Goal: Information Seeking & Learning: Find specific fact

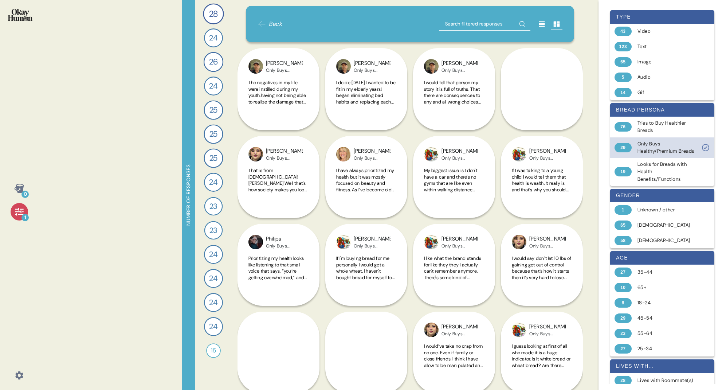
click at [628, 152] on div "29" at bounding box center [623, 147] width 17 height 9
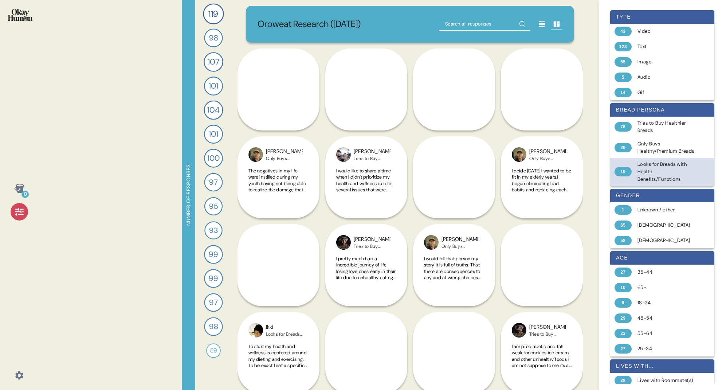
click at [623, 176] on div "19" at bounding box center [623, 171] width 17 height 9
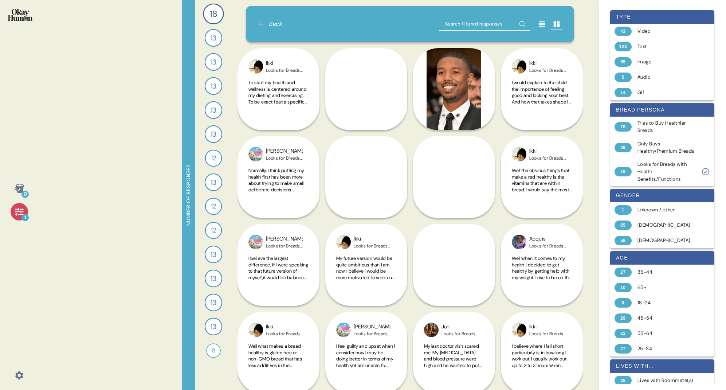
click at [23, 213] on icon at bounding box center [19, 212] width 10 height 10
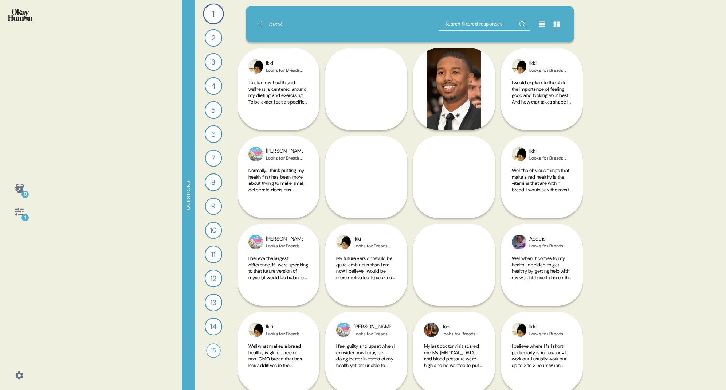
click at [23, 213] on icon at bounding box center [19, 212] width 10 height 10
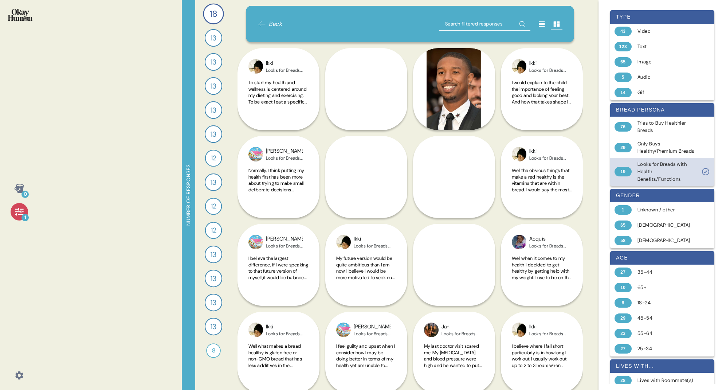
click at [710, 176] on icon at bounding box center [706, 171] width 9 height 9
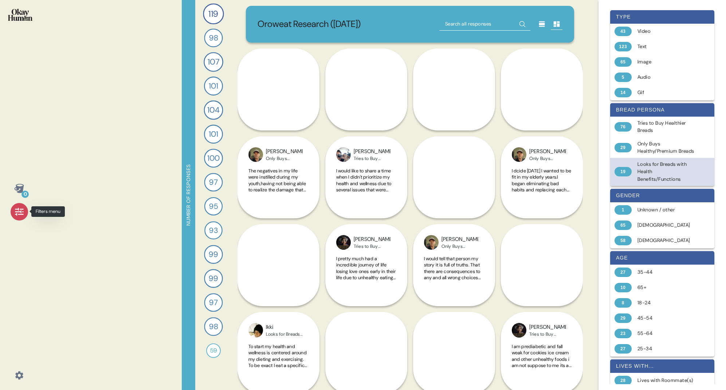
click at [19, 214] on icon at bounding box center [19, 212] width 10 height 10
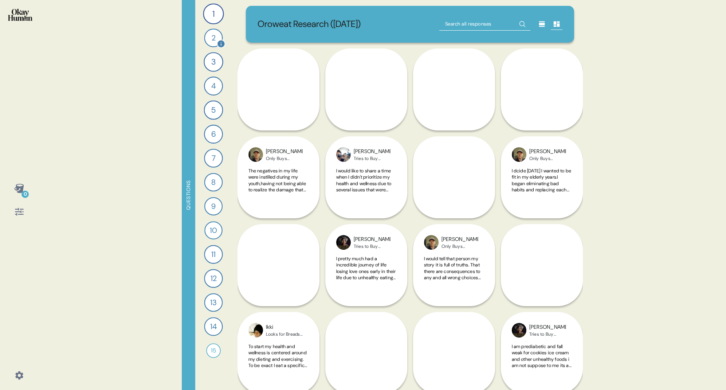
click at [218, 38] on div "2" at bounding box center [213, 37] width 19 height 19
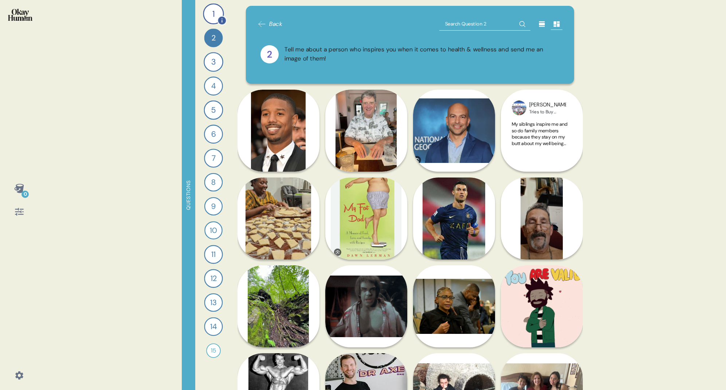
click at [213, 8] on div "1" at bounding box center [213, 13] width 21 height 21
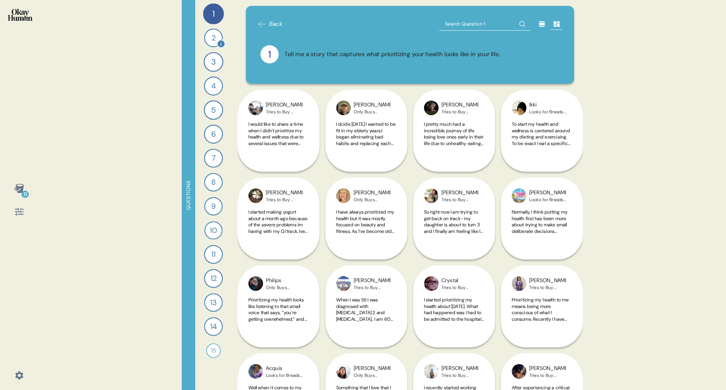
click at [216, 38] on div "2" at bounding box center [213, 37] width 19 height 19
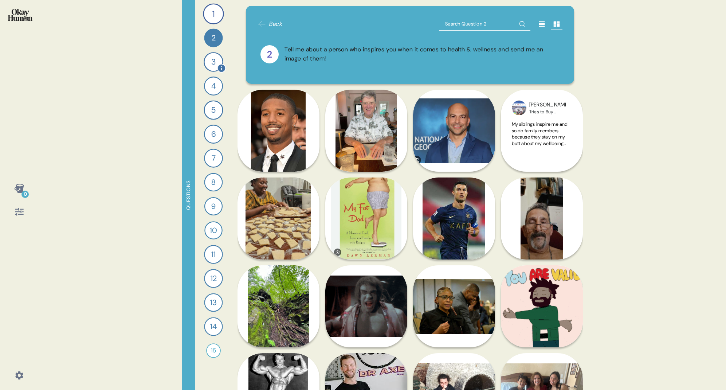
click at [213, 69] on div "3" at bounding box center [214, 62] width 20 height 20
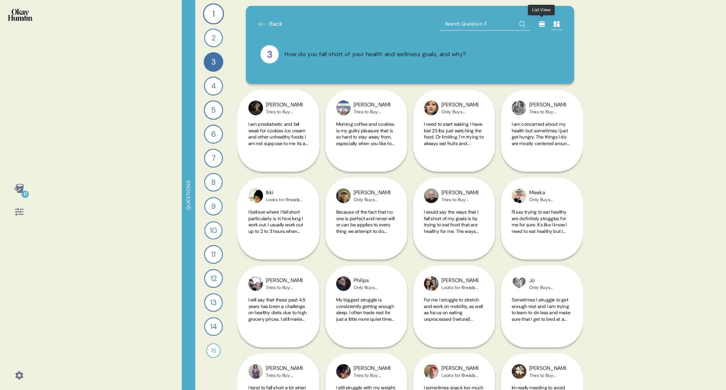
click at [541, 26] on icon at bounding box center [542, 23] width 7 height 7
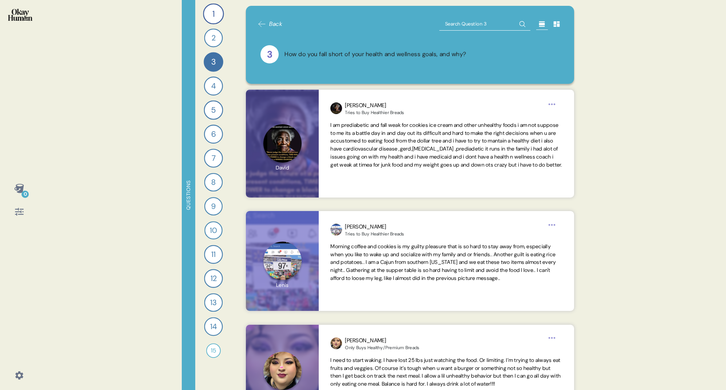
click at [560, 25] on icon at bounding box center [556, 23] width 7 height 7
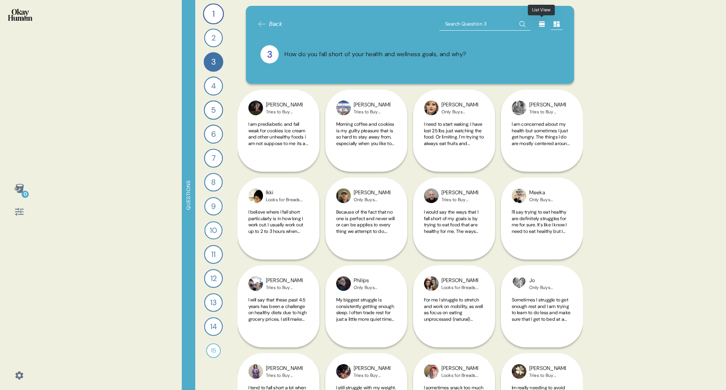
click at [539, 27] on icon at bounding box center [542, 23] width 7 height 7
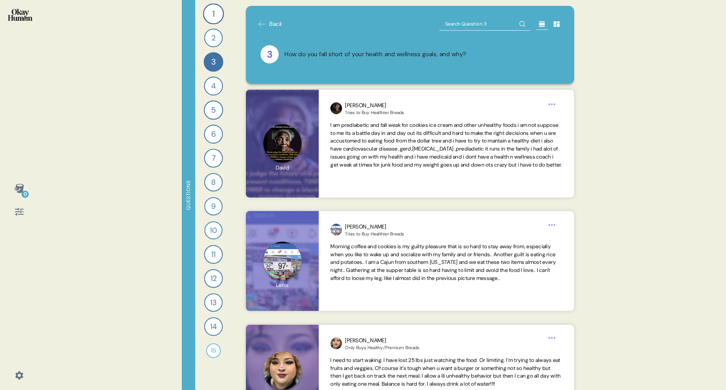
click at [20, 213] on icon at bounding box center [19, 212] width 10 height 10
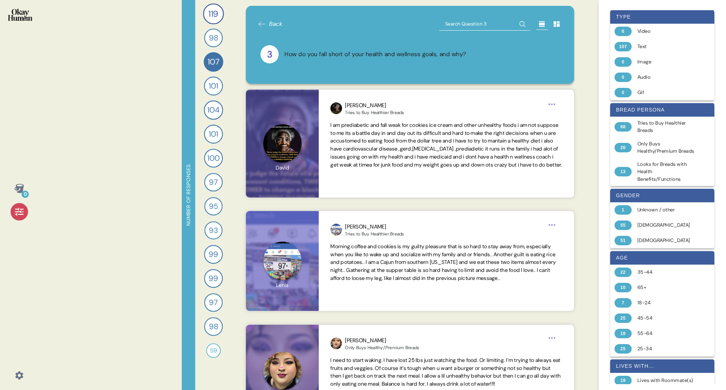
click at [273, 24] on span "Back" at bounding box center [275, 24] width 13 height 9
click at [209, 20] on div "119" at bounding box center [213, 13] width 21 height 21
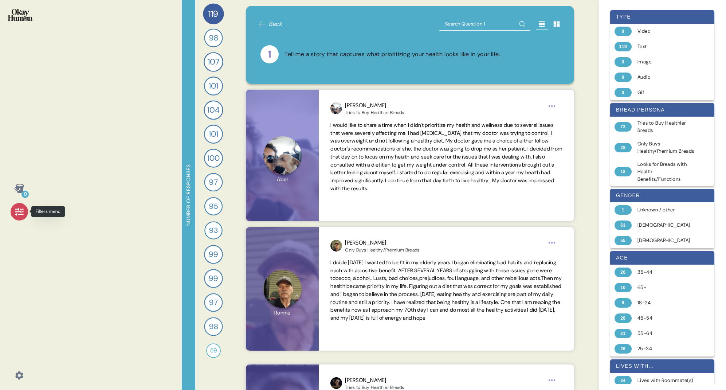
click at [23, 215] on icon at bounding box center [19, 212] width 10 height 10
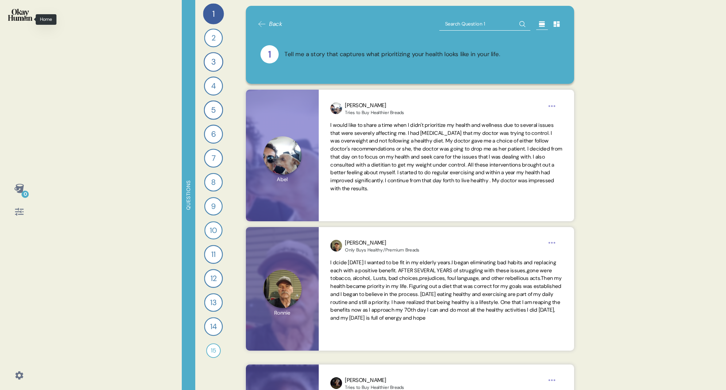
click at [21, 15] on img at bounding box center [20, 15] width 24 height 12
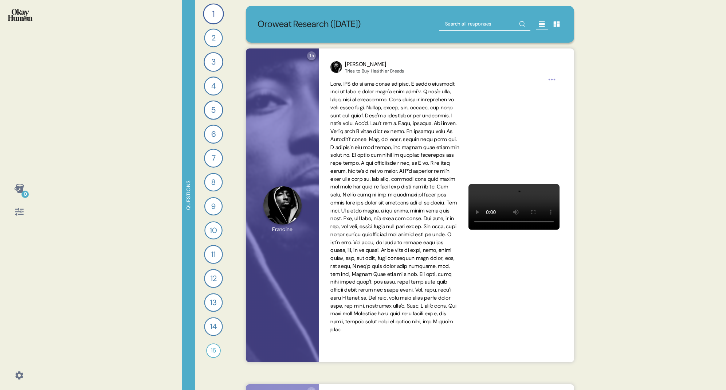
click at [19, 376] on icon at bounding box center [19, 375] width 10 height 10
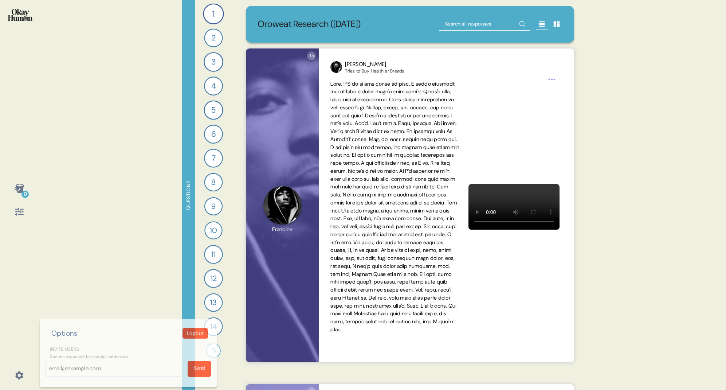
click at [82, 288] on div "0 Options Logout Invite users Comma separated for multiple addresses Send Quest…" at bounding box center [363, 195] width 726 height 390
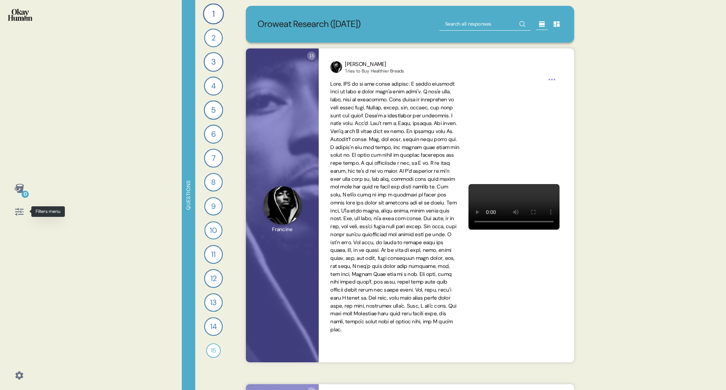
click at [19, 210] on icon at bounding box center [19, 212] width 10 height 10
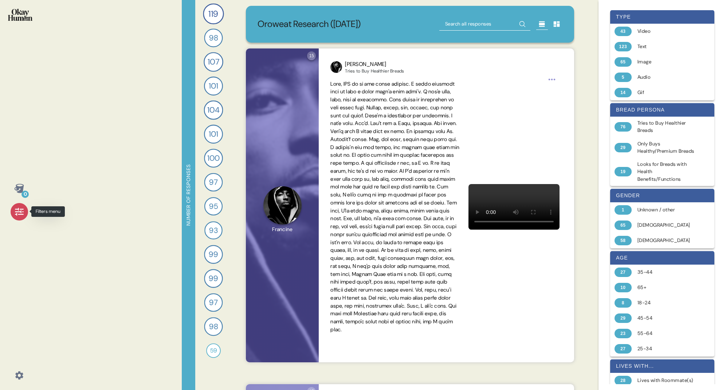
click at [18, 212] on icon at bounding box center [19, 212] width 10 height 10
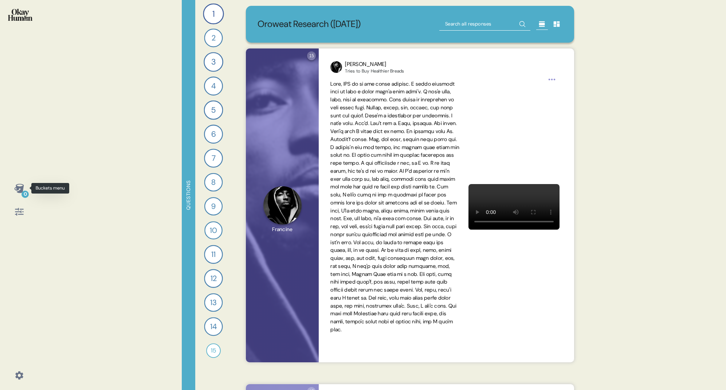
click at [24, 194] on div "0" at bounding box center [25, 194] width 7 height 7
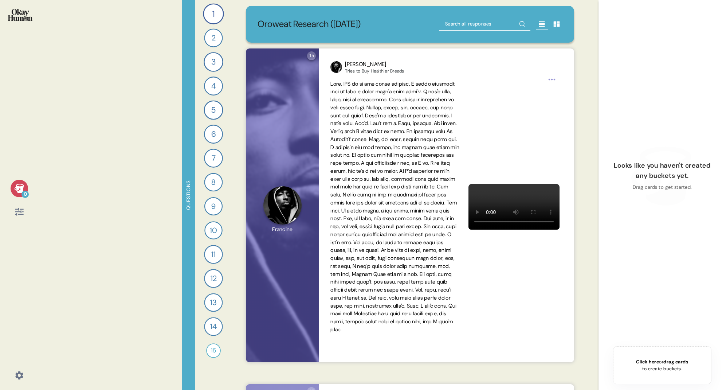
click at [24, 194] on div "0" at bounding box center [25, 194] width 7 height 7
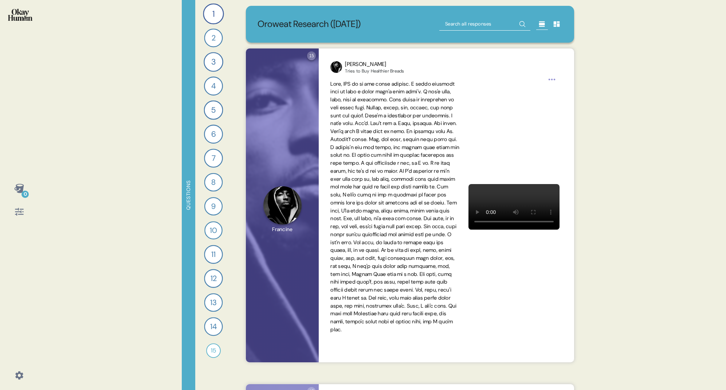
click at [21, 214] on icon at bounding box center [19, 212] width 10 height 10
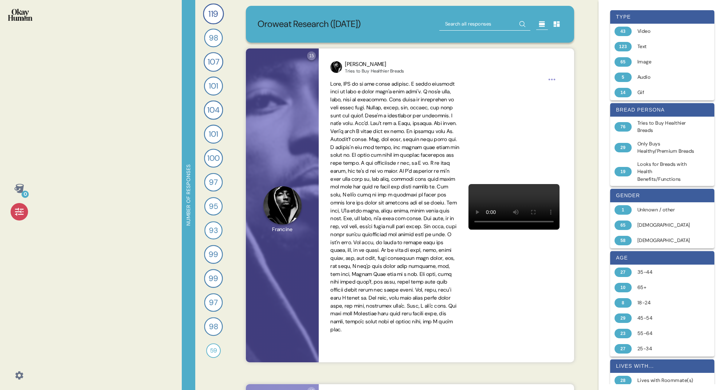
click at [19, 214] on icon at bounding box center [19, 212] width 8 height 8
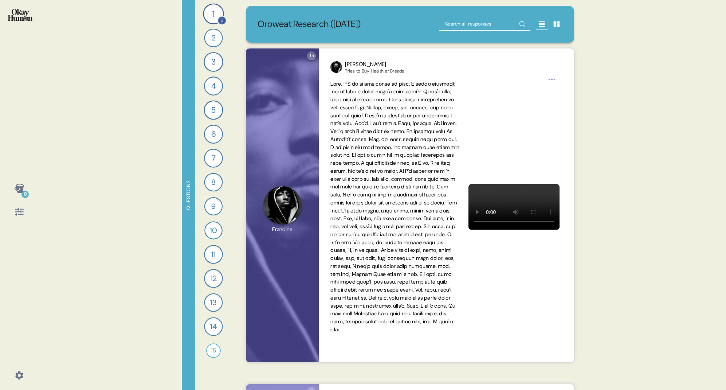
click at [217, 16] on div "1" at bounding box center [213, 13] width 21 height 21
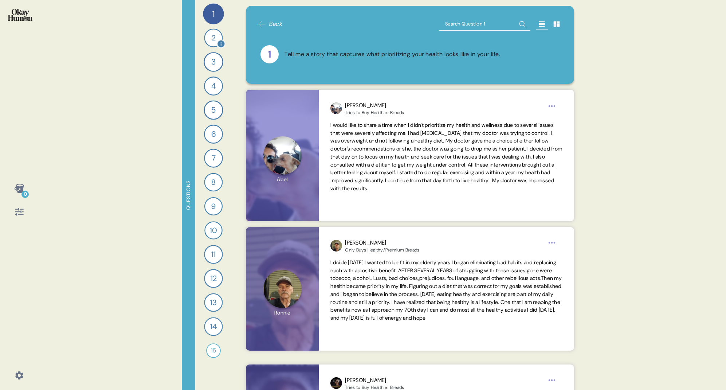
click at [210, 40] on div "2" at bounding box center [213, 37] width 19 height 19
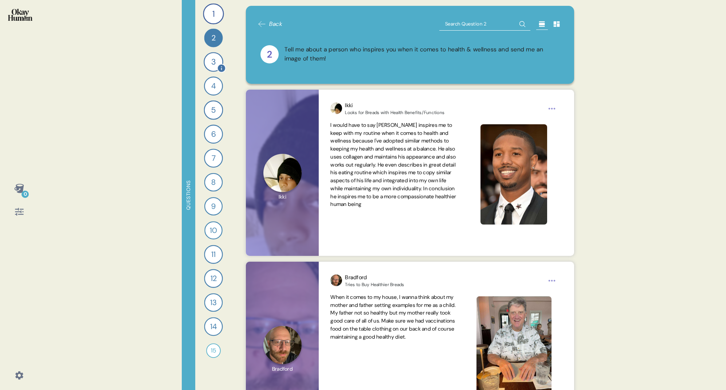
click at [215, 60] on div "3" at bounding box center [214, 62] width 20 height 20
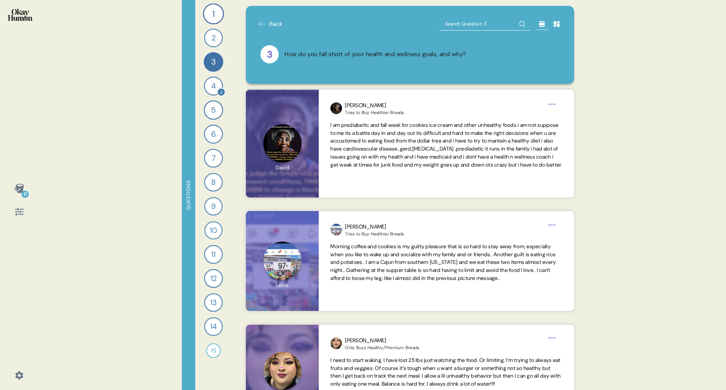
click at [213, 87] on div "4" at bounding box center [213, 86] width 19 height 19
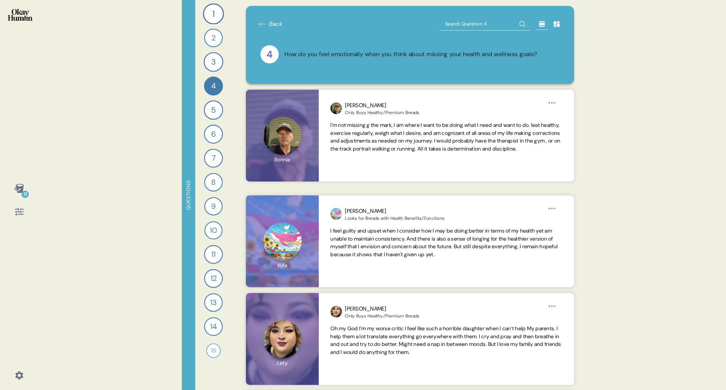
click at [22, 213] on icon at bounding box center [19, 212] width 10 height 10
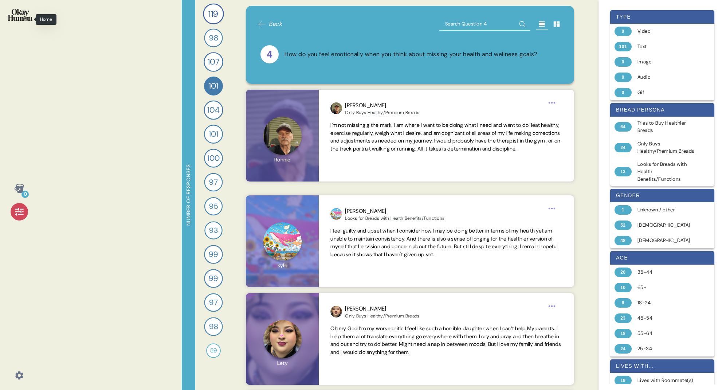
click at [20, 14] on img at bounding box center [20, 15] width 24 height 12
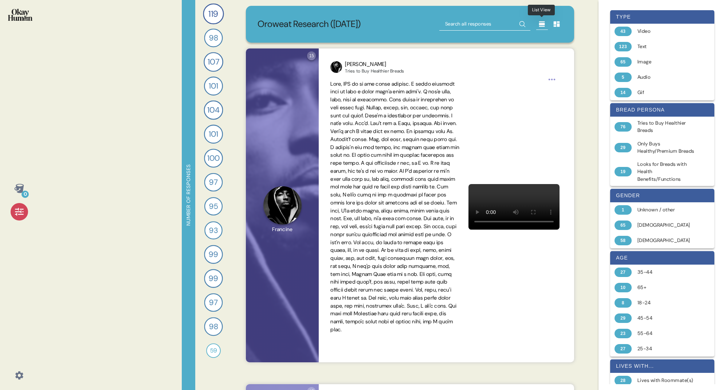
click at [545, 26] on icon at bounding box center [542, 23] width 7 height 7
click at [541, 25] on icon at bounding box center [542, 24] width 6 height 5
click at [557, 24] on icon at bounding box center [557, 24] width 6 height 5
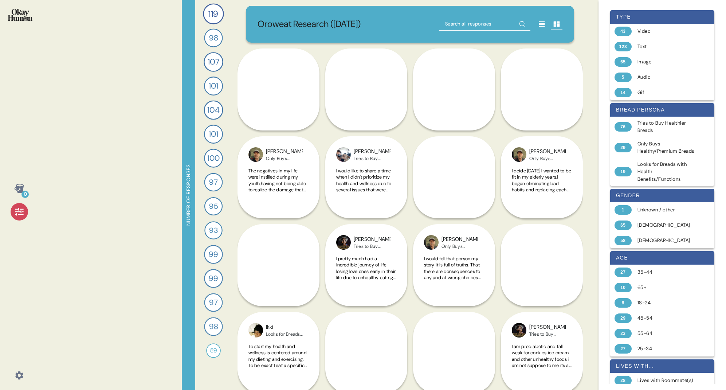
click at [279, 28] on p "Oroweat Research ([DATE])" at bounding box center [309, 23] width 103 height 13
click at [17, 375] on icon at bounding box center [19, 375] width 8 height 8
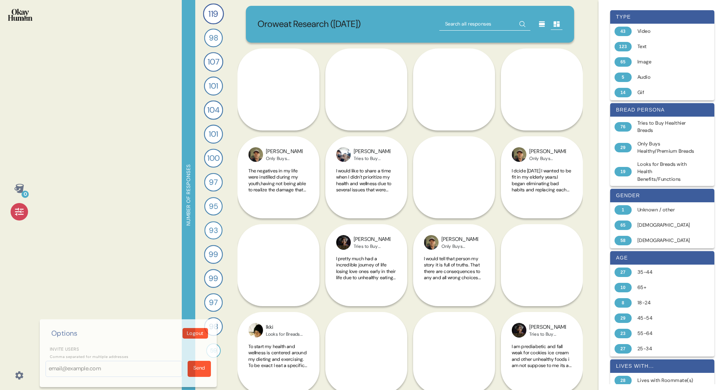
click at [99, 273] on div "0 Options Logout Invite users Comma separated for multiple addresses Send Numbe…" at bounding box center [363, 195] width 726 height 390
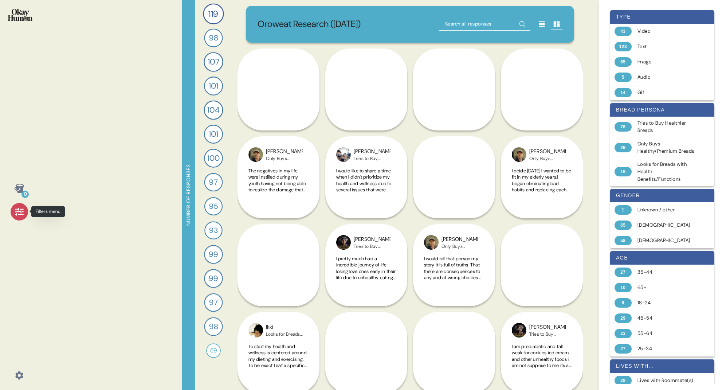
click at [20, 214] on icon at bounding box center [19, 212] width 10 height 10
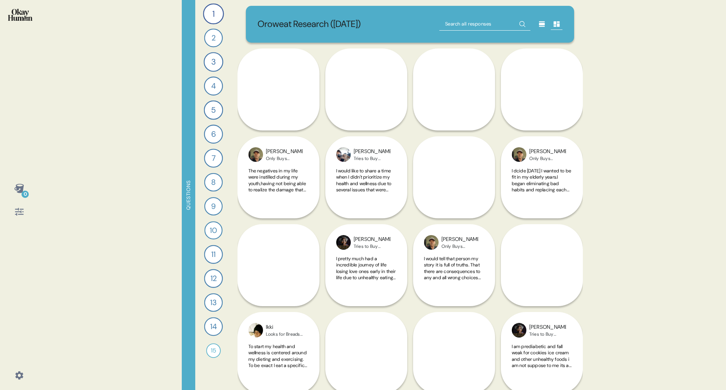
click at [348, 24] on p "Oroweat Research ([DATE])" at bounding box center [309, 23] width 103 height 13
click at [542, 24] on icon at bounding box center [542, 24] width 6 height 5
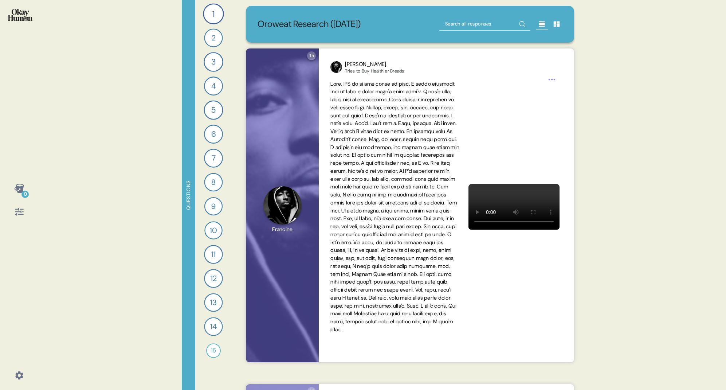
click at [557, 25] on icon at bounding box center [557, 24] width 6 height 5
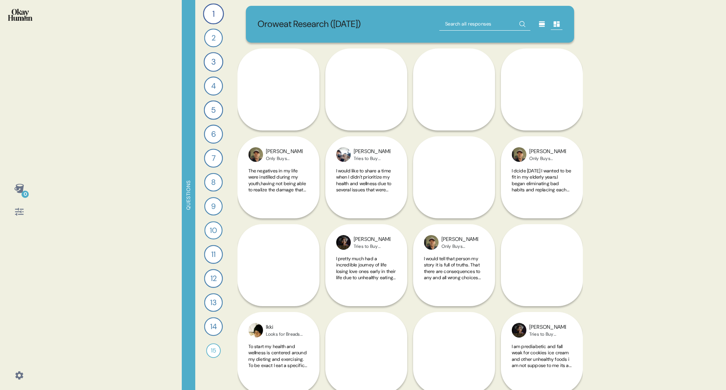
click at [17, 213] on icon at bounding box center [19, 212] width 10 height 10
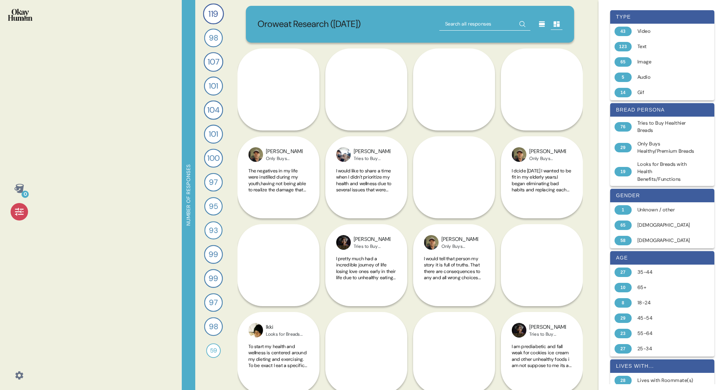
click at [30, 213] on div "0" at bounding box center [19, 200] width 27 height 41
click at [18, 212] on icon at bounding box center [19, 212] width 10 height 10
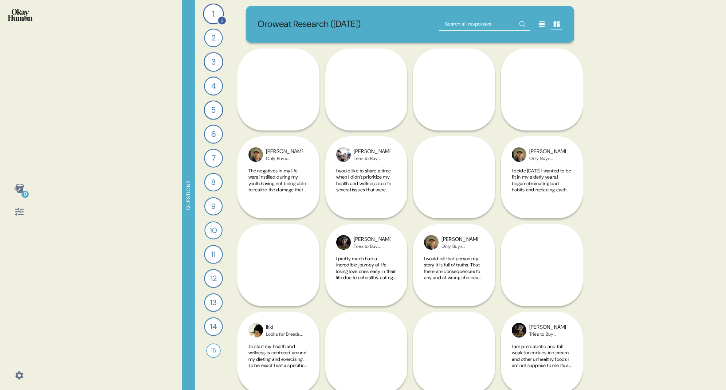
click at [213, 15] on div "1" at bounding box center [213, 13] width 21 height 21
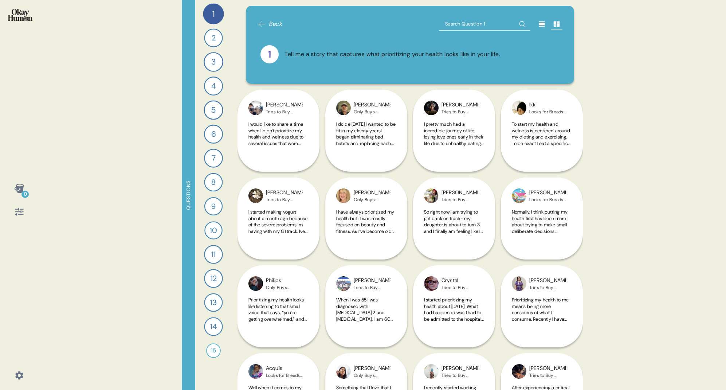
click at [269, 23] on span "Back" at bounding box center [275, 24] width 13 height 9
click at [274, 23] on span "Back" at bounding box center [275, 24] width 13 height 9
click at [260, 23] on icon at bounding box center [262, 24] width 9 height 9
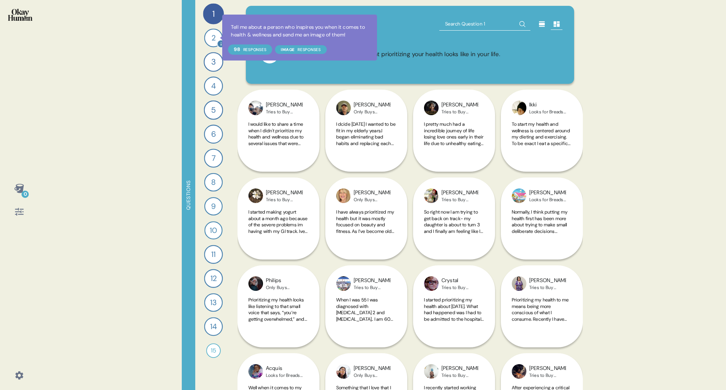
click at [218, 42] on icon at bounding box center [221, 44] width 8 height 8
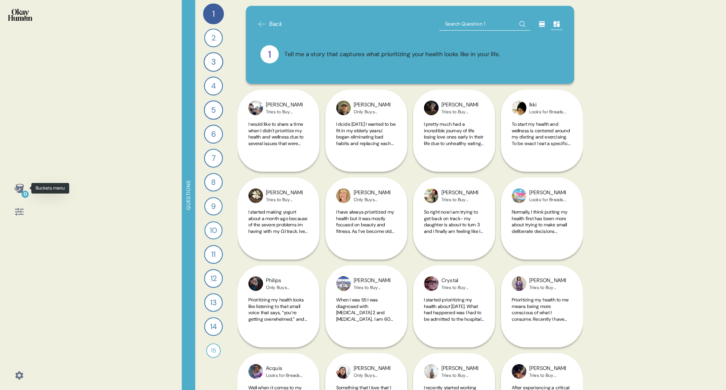
click at [23, 195] on div "0" at bounding box center [25, 194] width 7 height 7
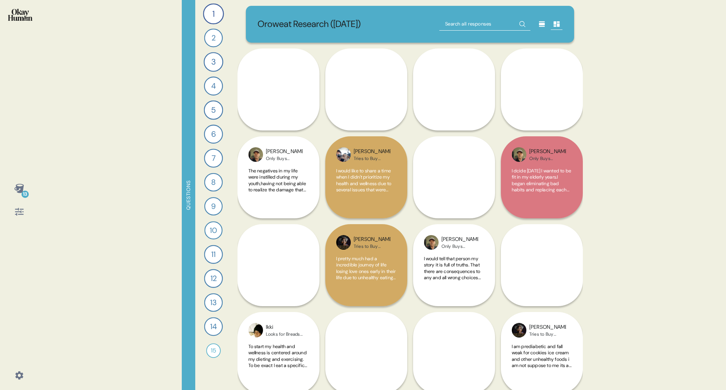
click at [26, 143] on div "13" at bounding box center [19, 195] width 38 height 390
click at [24, 194] on div "13" at bounding box center [25, 194] width 7 height 7
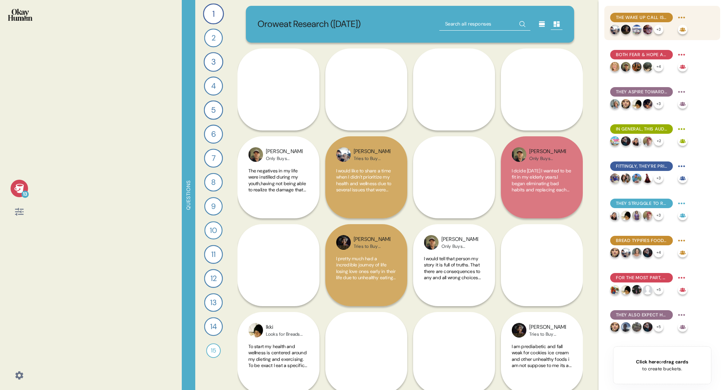
click at [638, 19] on span "The wake up call is central to many people's health journeys, both initially & …" at bounding box center [641, 17] width 51 height 7
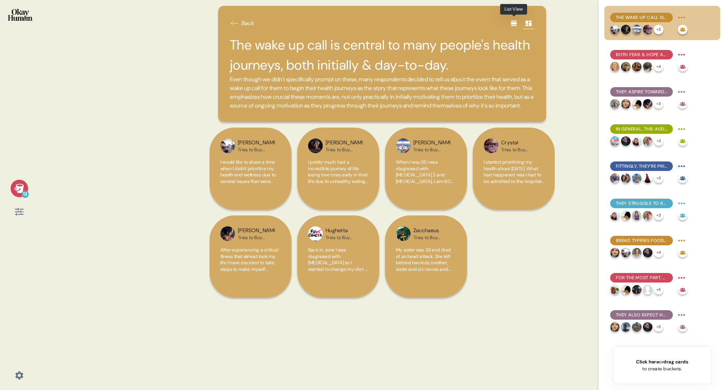
click at [511, 24] on icon at bounding box center [514, 23] width 7 height 7
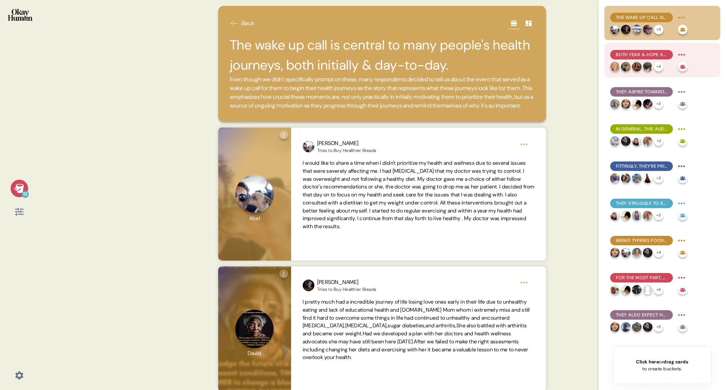
click at [632, 58] on div "Both fear & hope are key motivators, and they're often highly intertwined." at bounding box center [642, 54] width 63 height 9
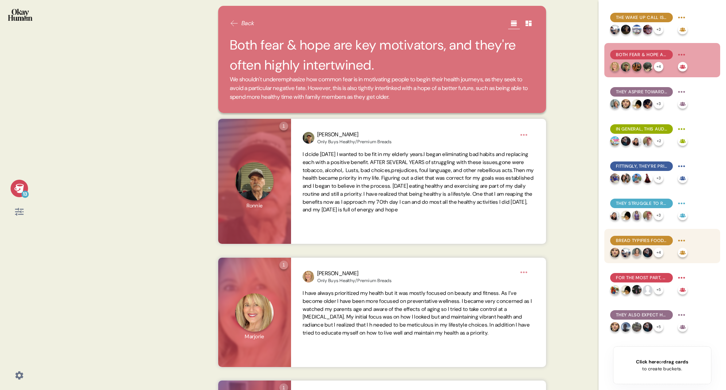
click at [615, 242] on div "Bread typifies food temptations - and there are BIG emotions around it." at bounding box center [642, 240] width 63 height 9
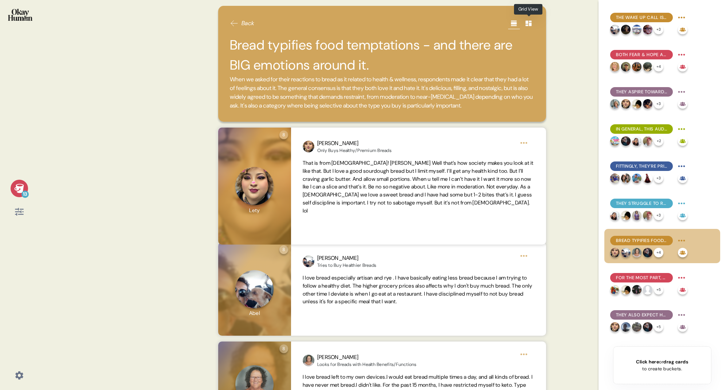
click at [531, 23] on icon at bounding box center [529, 23] width 6 height 5
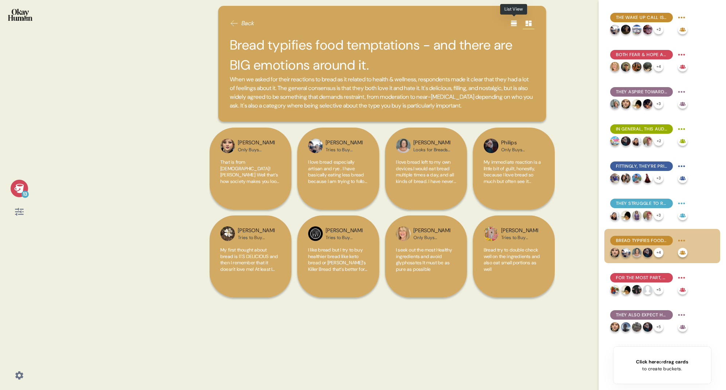
click at [515, 24] on icon at bounding box center [514, 23] width 7 height 7
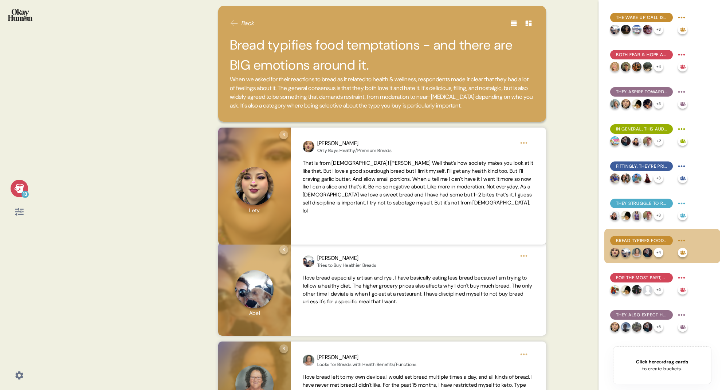
click at [246, 21] on span "Back" at bounding box center [248, 23] width 13 height 9
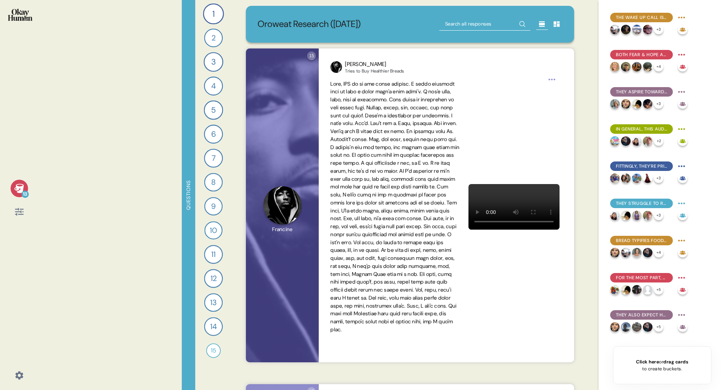
click at [464, 25] on input "text" at bounding box center [485, 23] width 91 height 13
type input "lewis half loaf"
click at [522, 24] on icon at bounding box center [523, 24] width 12 height 12
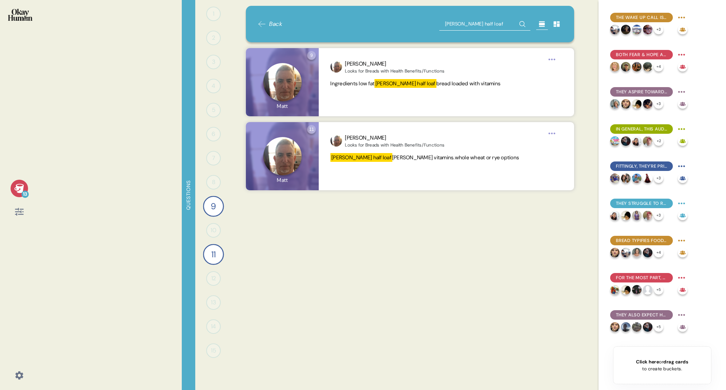
click at [265, 22] on icon at bounding box center [262, 24] width 9 height 9
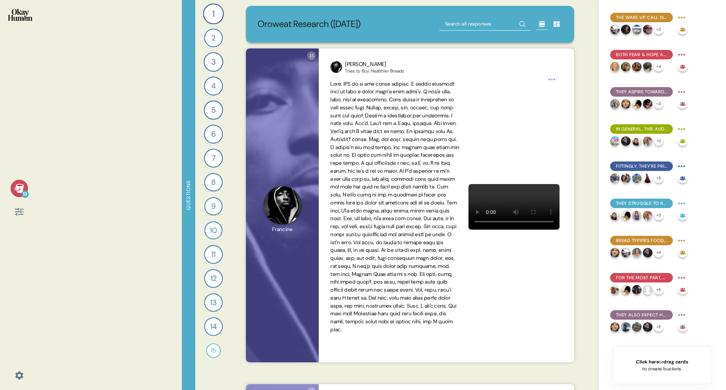
click at [507, 25] on input "text" at bounding box center [485, 23] width 91 height 13
type input "half loaf"
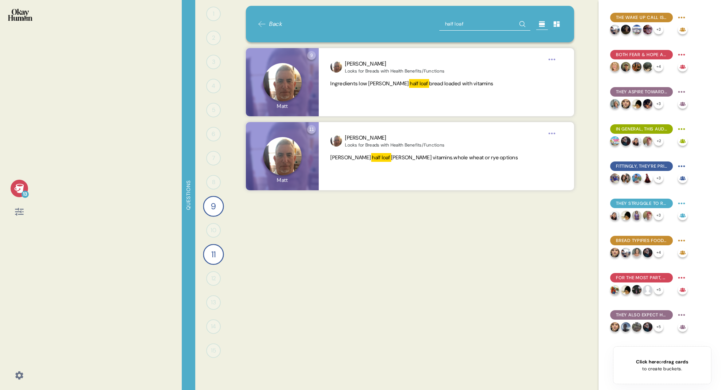
click at [272, 24] on span "Back" at bounding box center [275, 24] width 13 height 9
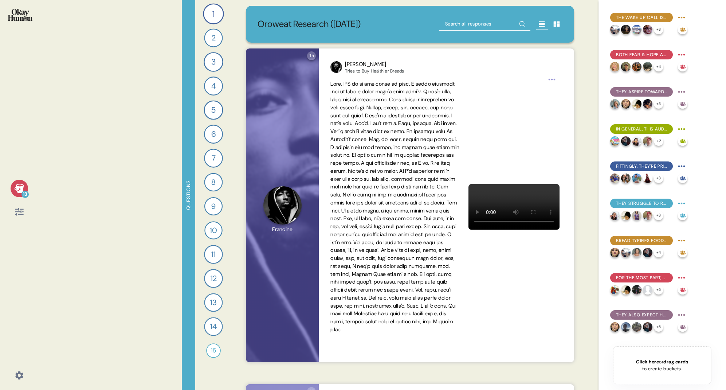
click at [469, 25] on input "text" at bounding box center [485, 23] width 91 height 13
type input "dave's killer bread"
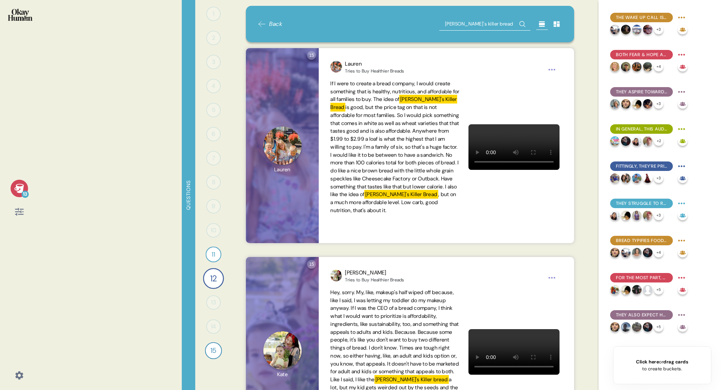
click at [268, 23] on span "Back" at bounding box center [270, 24] width 25 height 9
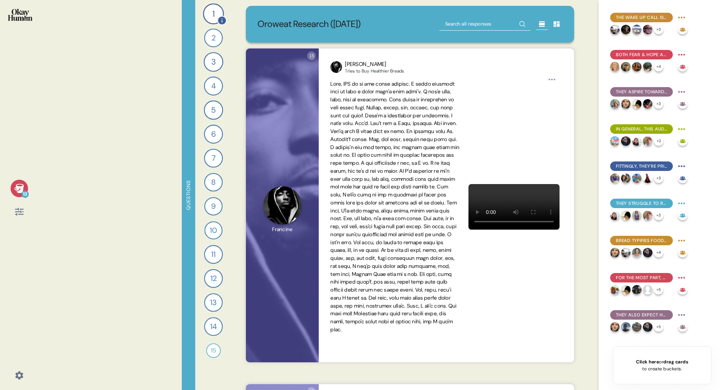
click at [218, 11] on div "1" at bounding box center [213, 13] width 21 height 21
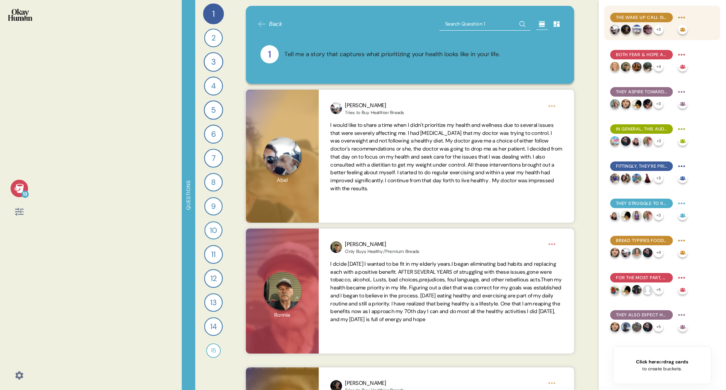
click at [655, 17] on span "The wake up call is central to many people's health journeys, both initially & …" at bounding box center [641, 17] width 51 height 7
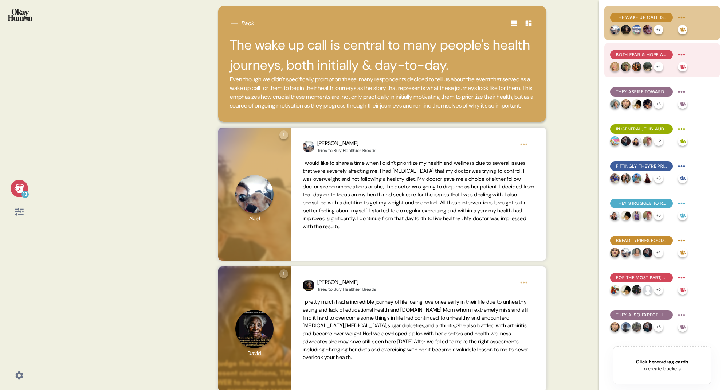
click at [628, 51] on div "Both fear & hope are key motivators, and they're often highly intertwined." at bounding box center [642, 54] width 63 height 9
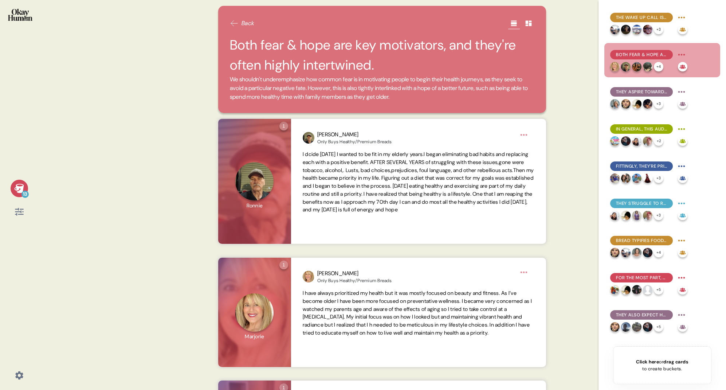
click at [243, 24] on span "Back" at bounding box center [248, 23] width 13 height 9
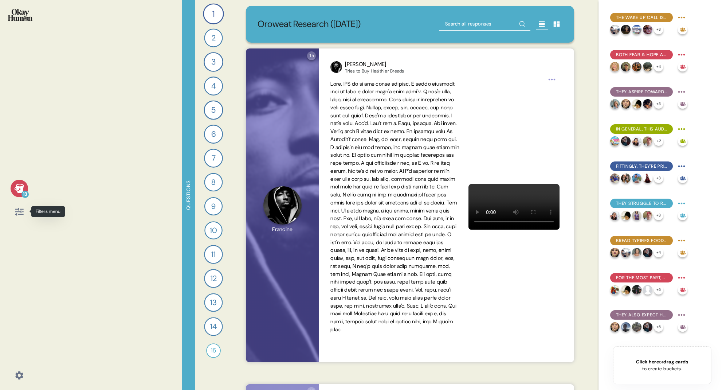
click at [22, 212] on icon at bounding box center [19, 212] width 10 height 10
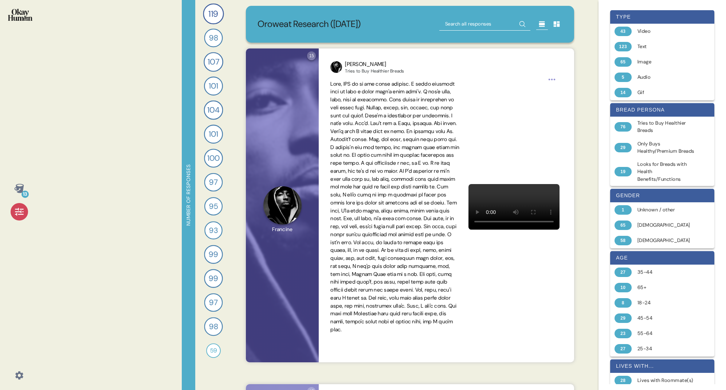
click at [20, 211] on icon at bounding box center [19, 212] width 8 height 8
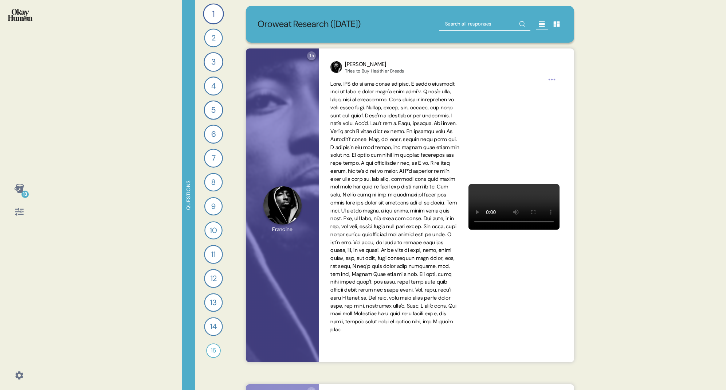
click at [22, 191] on div "13" at bounding box center [25, 194] width 7 height 7
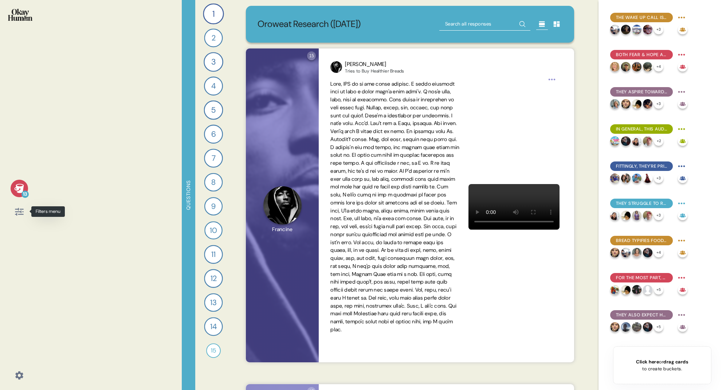
click at [20, 213] on icon at bounding box center [19, 212] width 10 height 10
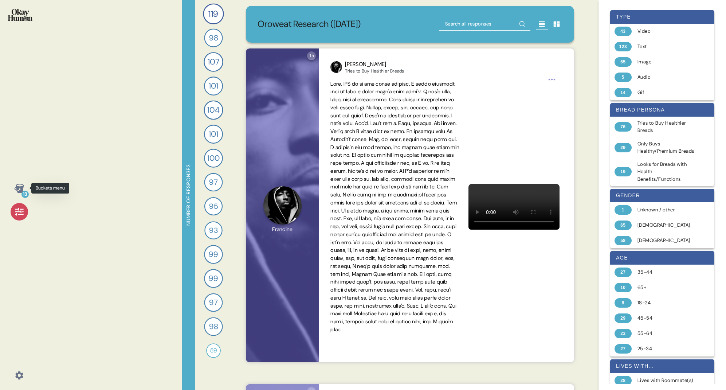
click at [24, 192] on div "13" at bounding box center [25, 194] width 7 height 7
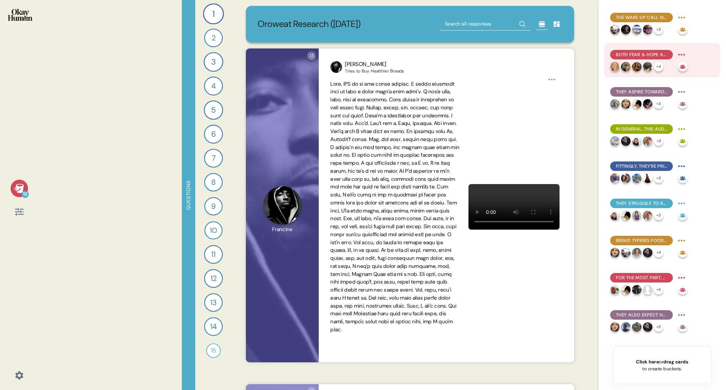
click at [652, 59] on div "Both fear & hope are key motivators, and they're often highly intertwined." at bounding box center [649, 55] width 77 height 12
